Goal: Task Accomplishment & Management: Manage account settings

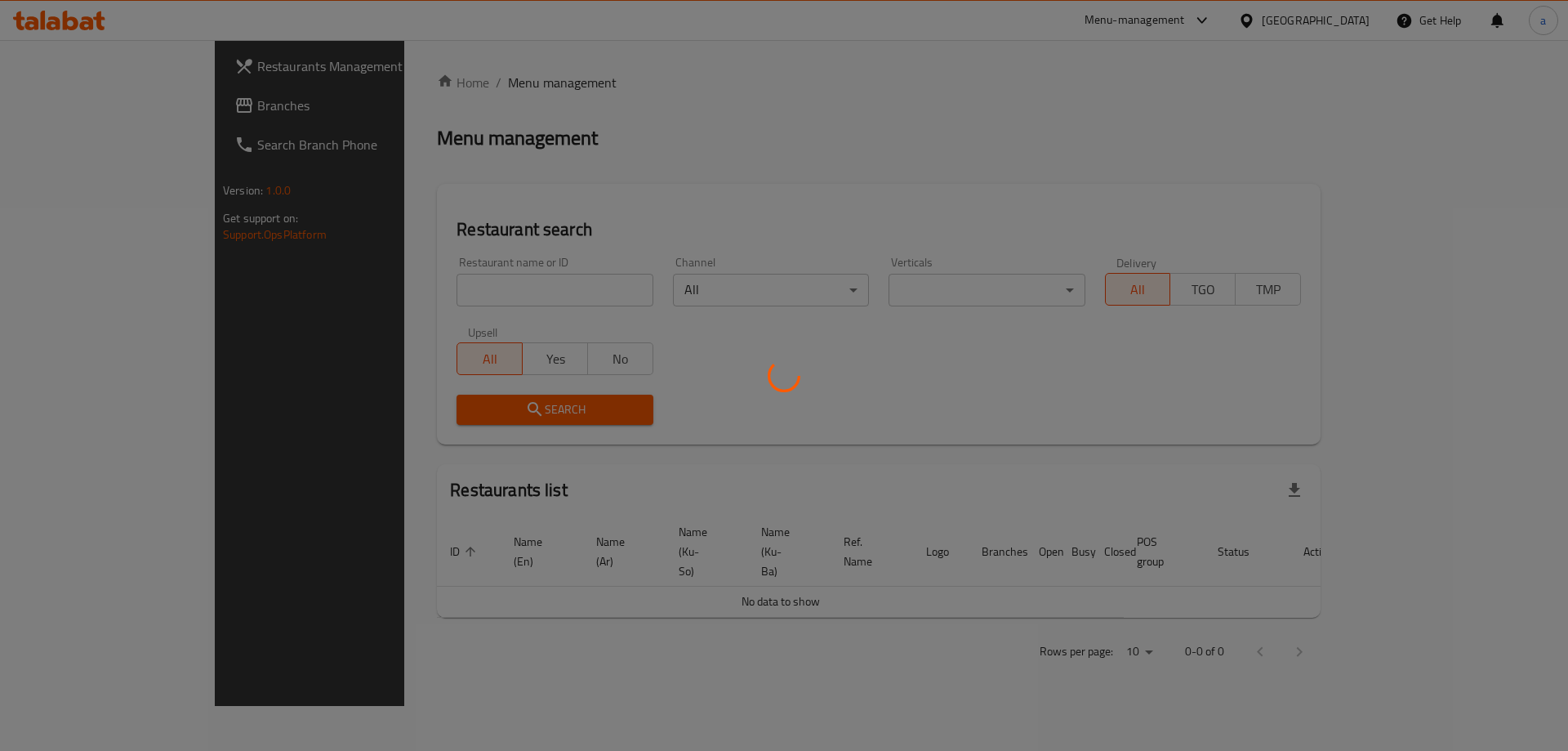
click at [58, 106] on div at bounding box center [784, 376] width 1568 height 751
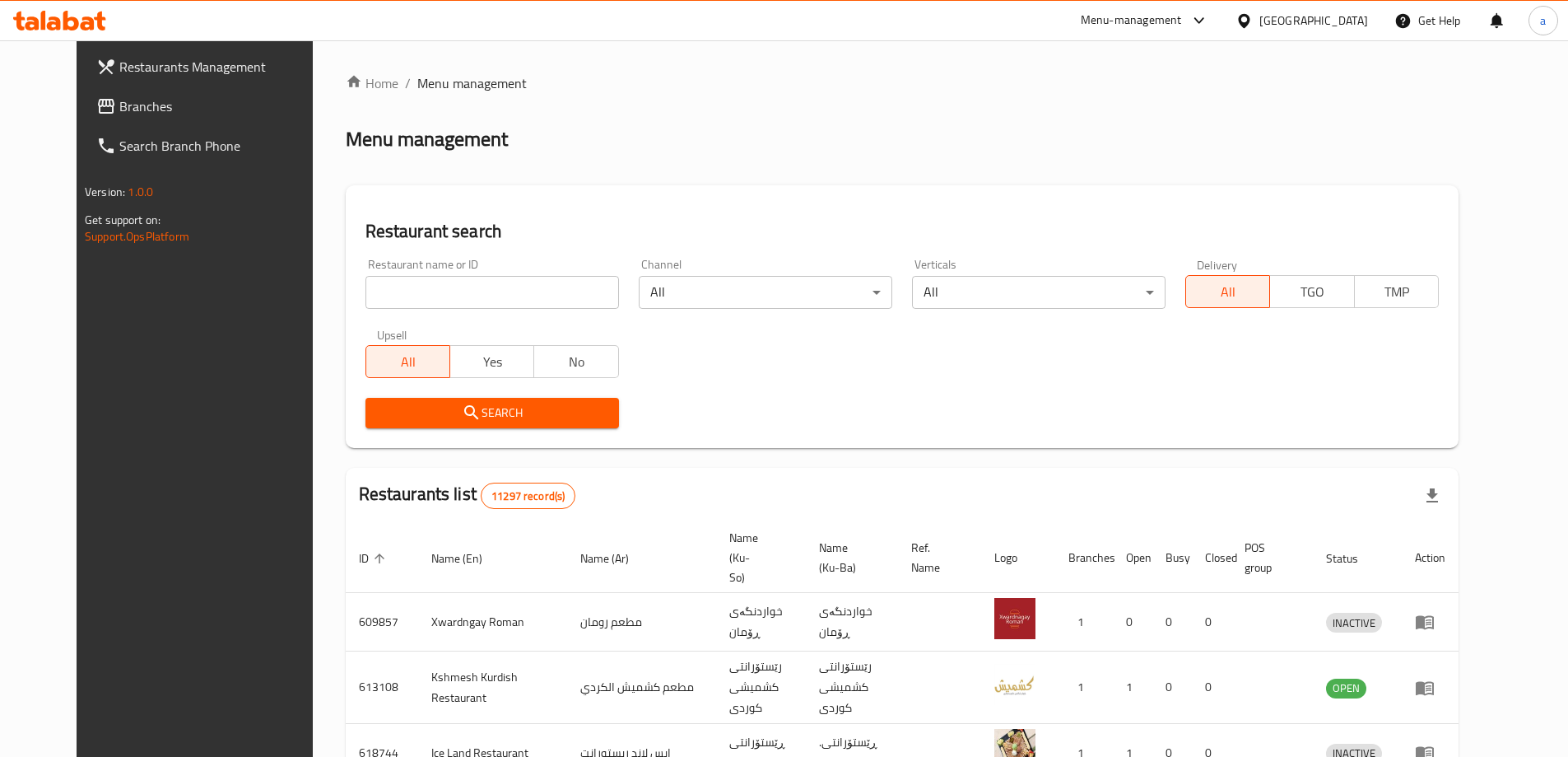
click at [119, 100] on span "Branches" at bounding box center [222, 106] width 206 height 20
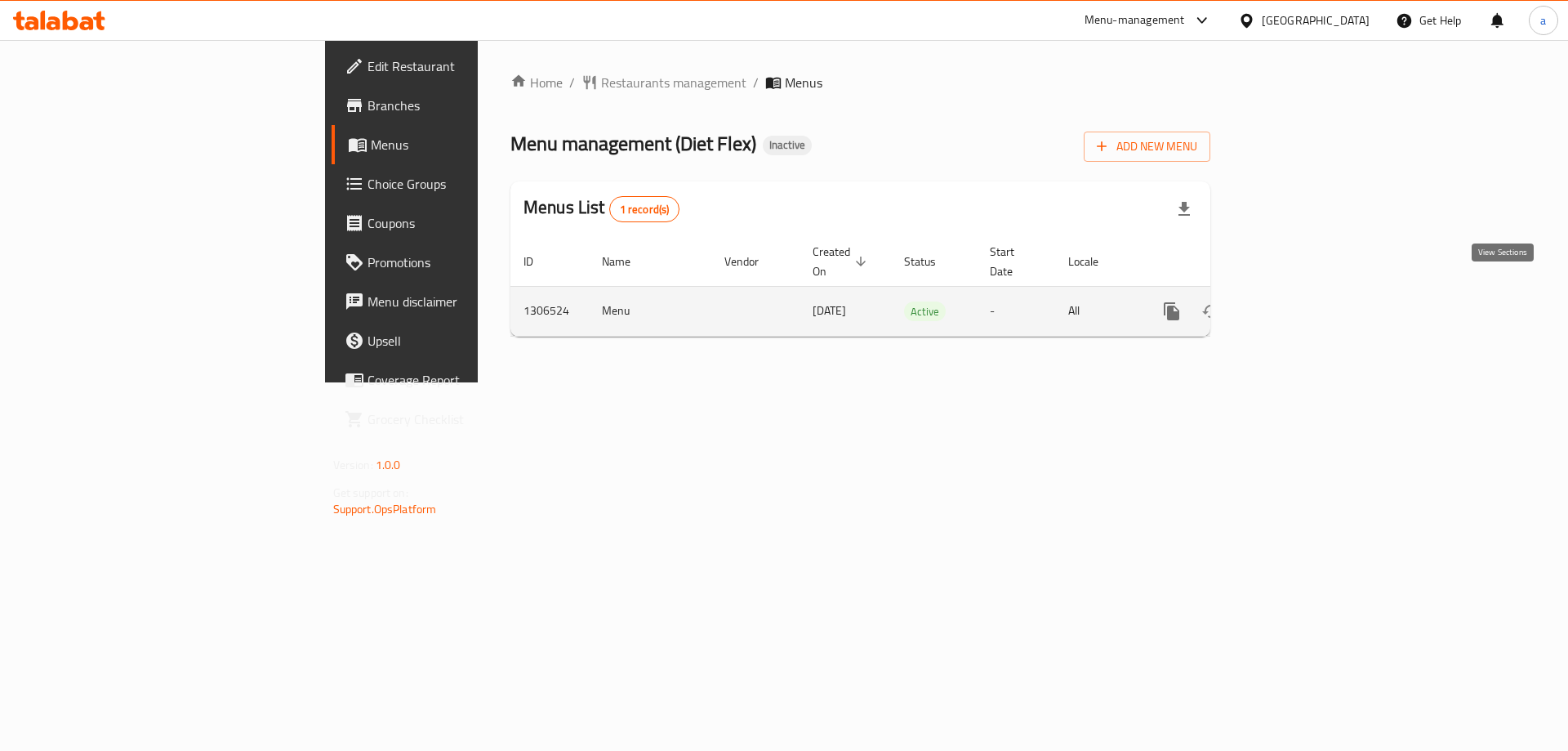
click at [1299, 302] on icon "enhanced table" at bounding box center [1289, 311] width 20 height 20
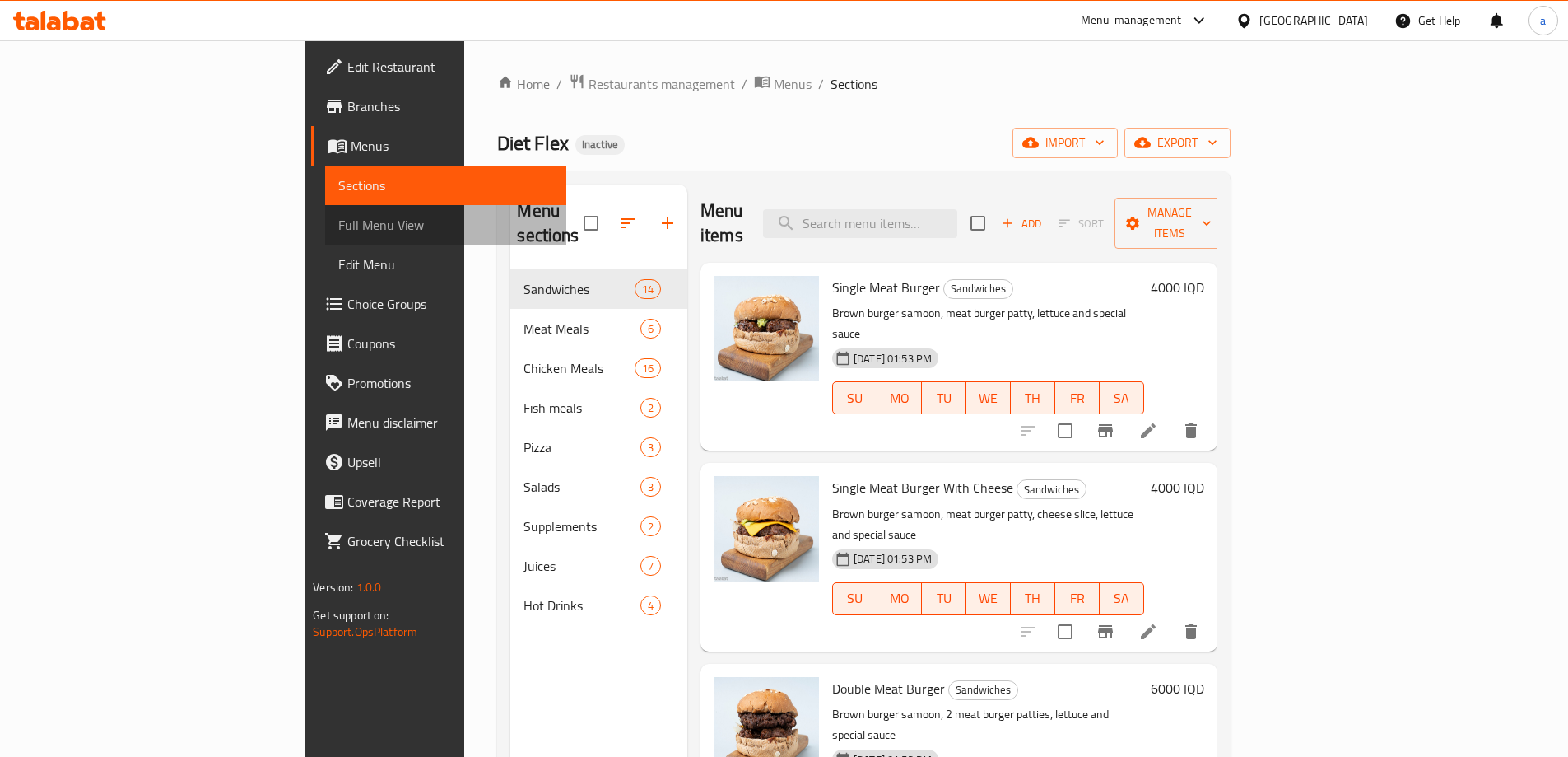
click at [338, 216] on span "Full Menu View" at bounding box center [445, 225] width 215 height 20
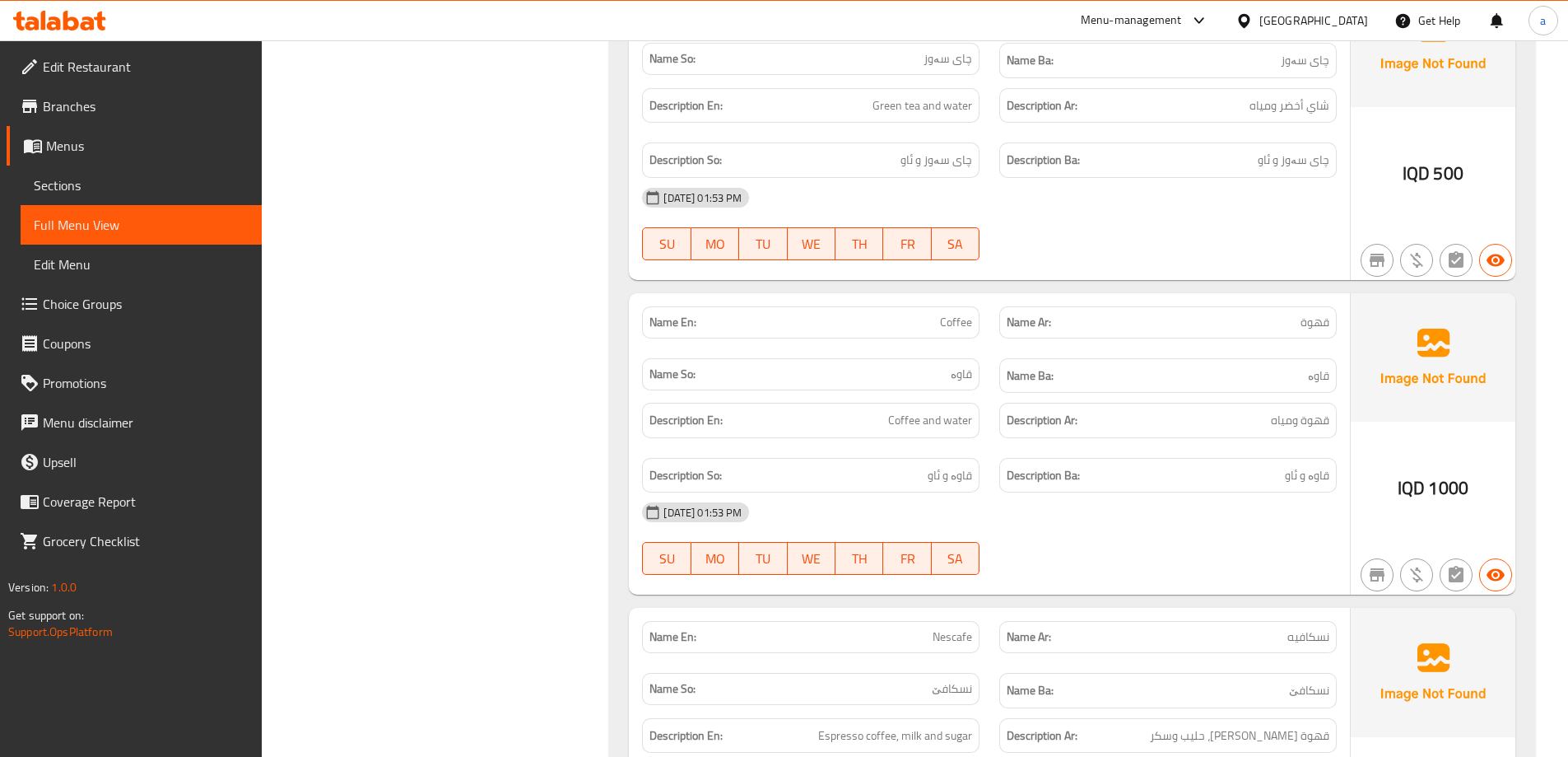
scroll to position [20523, 0]
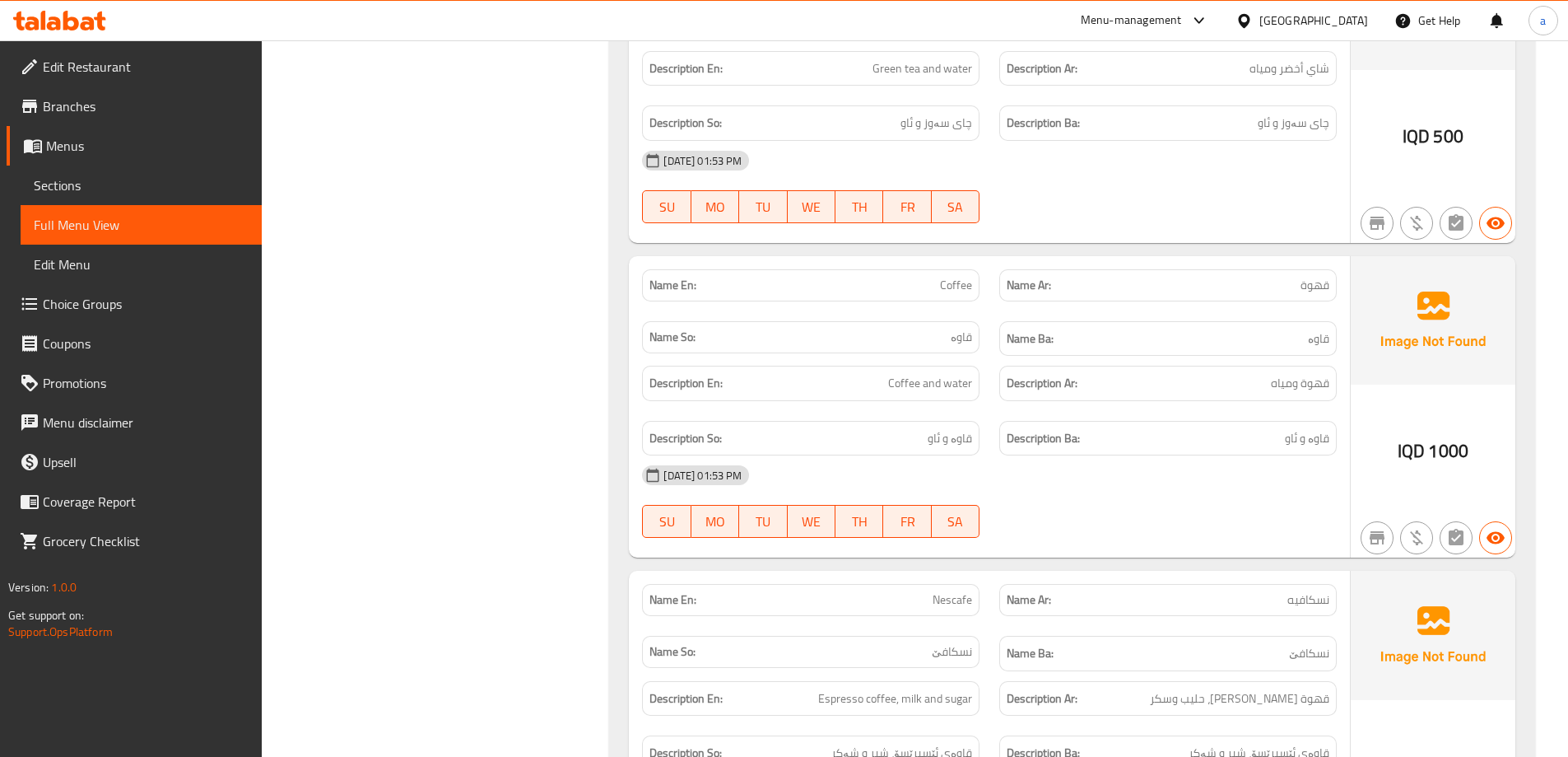
click at [151, 73] on span "Edit Restaurant" at bounding box center [145, 66] width 206 height 20
